Goal: Task Accomplishment & Management: Manage account settings

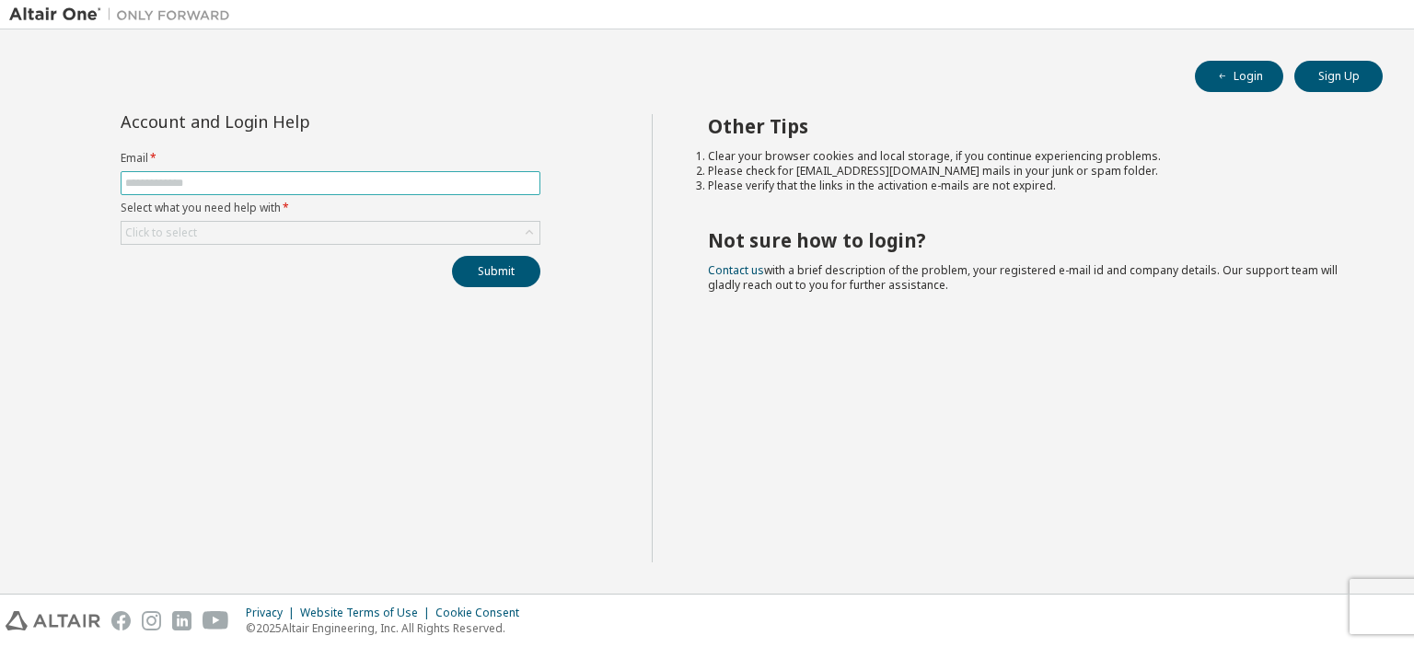
click at [354, 176] on input "text" at bounding box center [330, 183] width 411 height 15
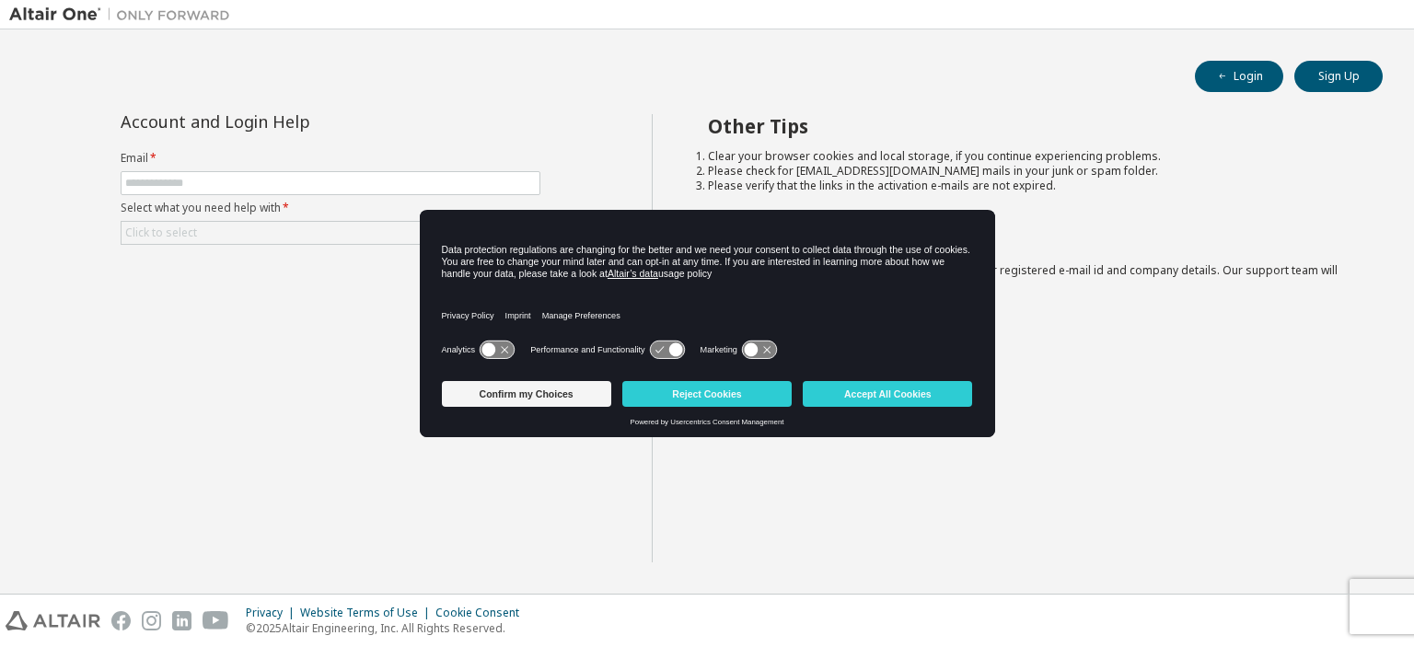
drag, startPoint x: 726, startPoint y: 398, endPoint x: 641, endPoint y: 373, distance: 88.3
click at [725, 397] on button "Reject Cookies" at bounding box center [706, 394] width 169 height 26
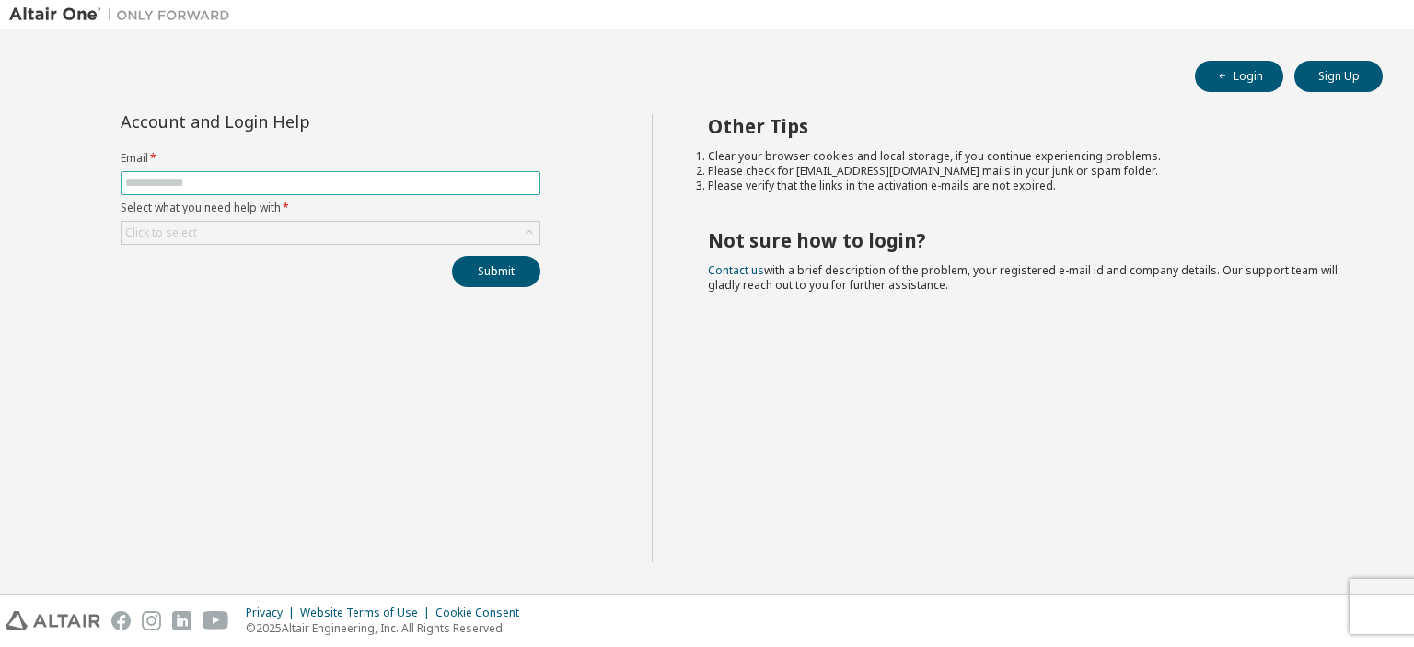
click at [411, 187] on input "text" at bounding box center [330, 183] width 411 height 15
type input "**********"
click at [452, 256] on button "Submit" at bounding box center [496, 271] width 88 height 31
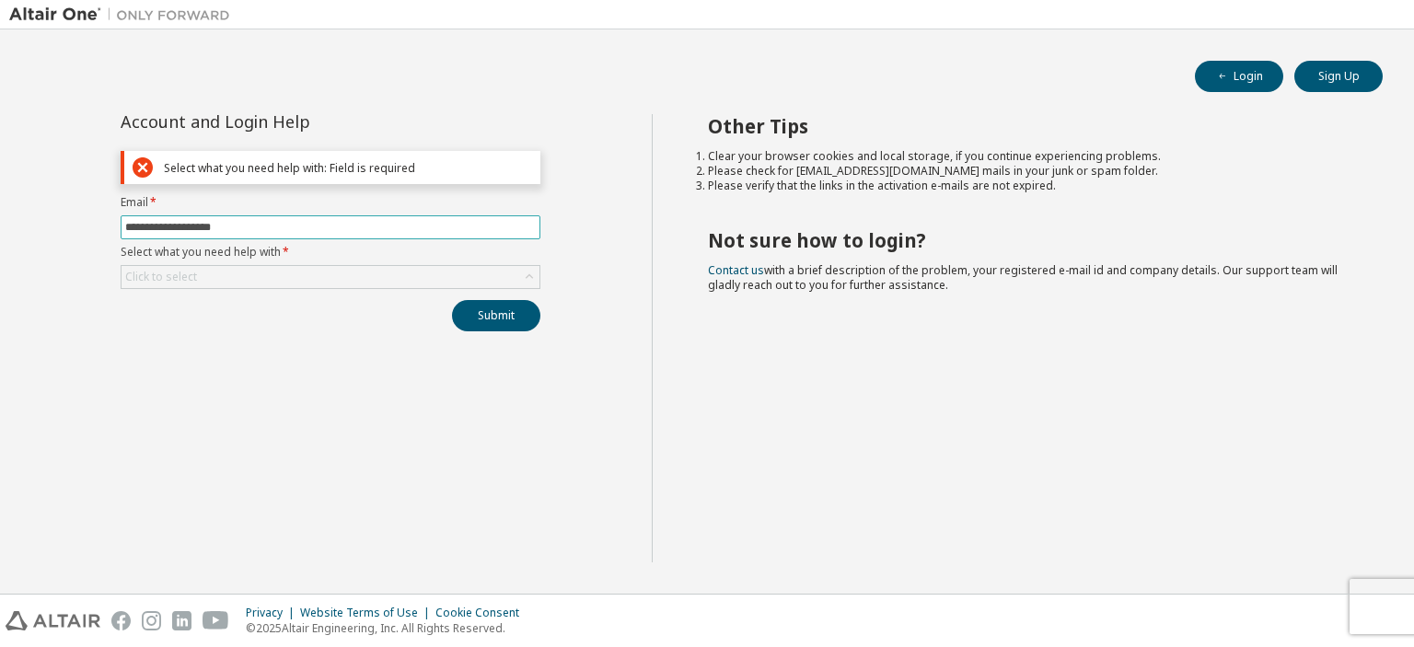
click at [306, 223] on input "**********" at bounding box center [330, 227] width 411 height 15
click at [268, 276] on div "Click to select" at bounding box center [331, 277] width 418 height 22
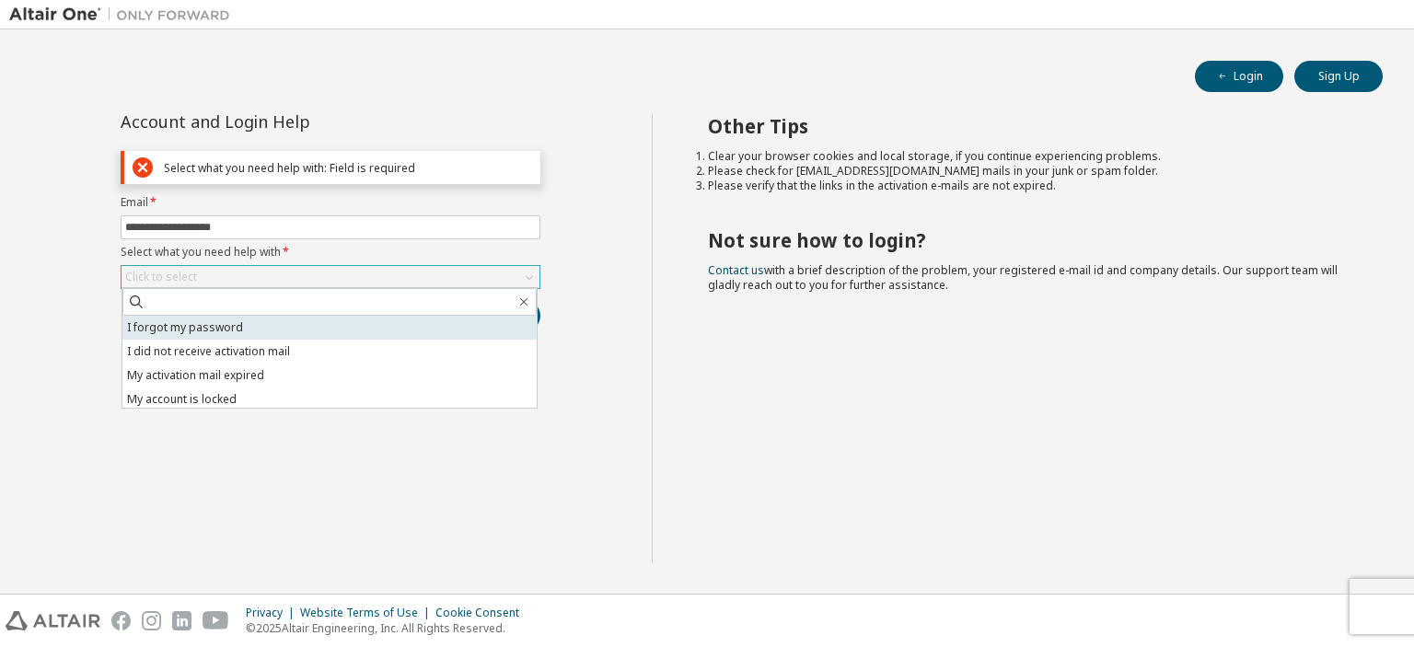
click at [273, 325] on li "I forgot my password" at bounding box center [329, 328] width 414 height 24
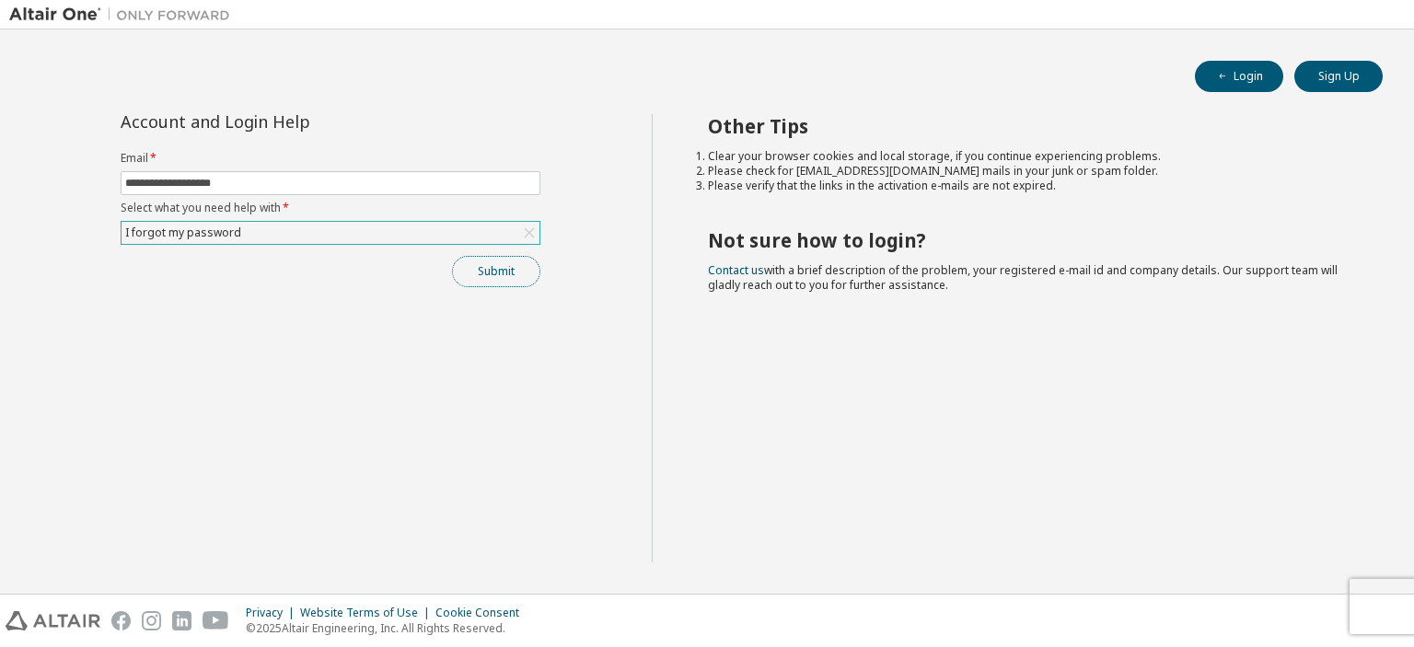
click at [485, 283] on button "Submit" at bounding box center [496, 271] width 88 height 31
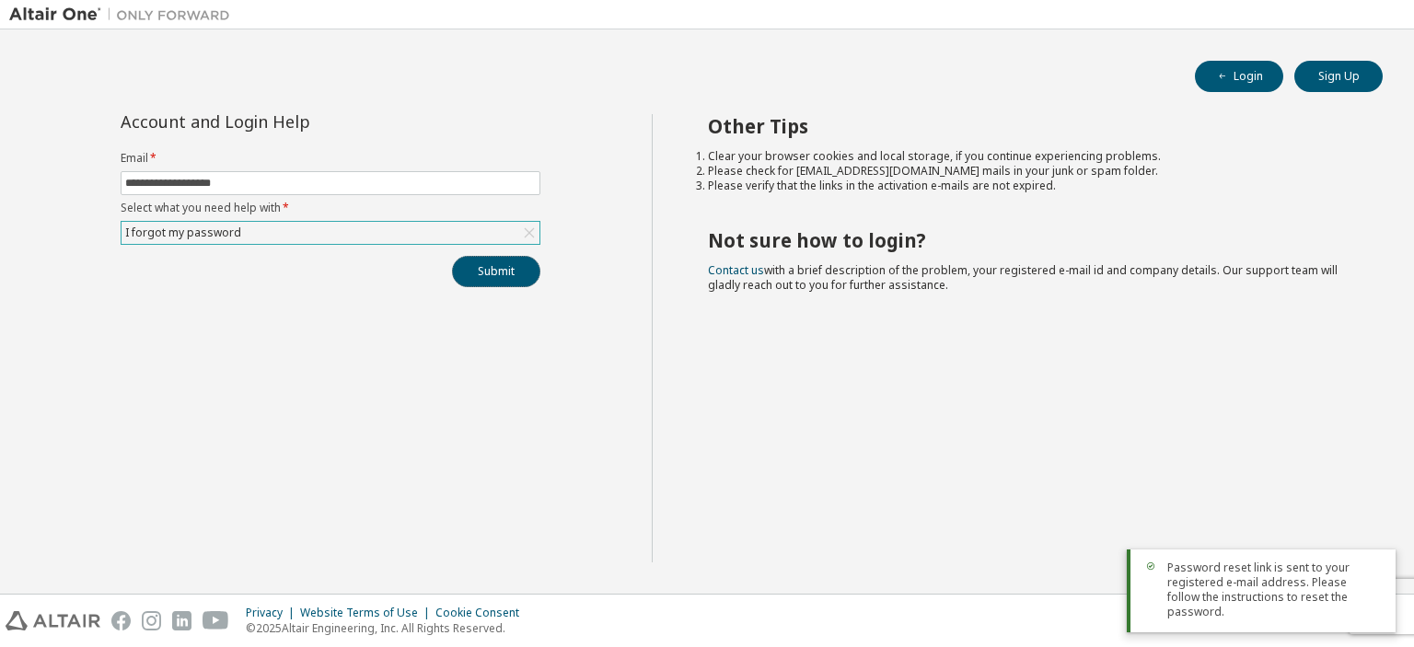
click at [505, 271] on button "Submit" at bounding box center [496, 271] width 88 height 31
click at [1195, 511] on div "Other Tips Clear your browser cookies and local storage, if you continue experi…" at bounding box center [1029, 338] width 754 height 448
